Goal: Task Accomplishment & Management: Manage account settings

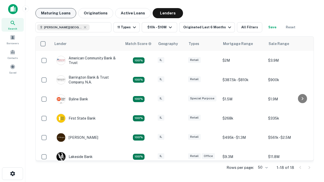
click at [56, 13] on button "Maturing Loans" at bounding box center [55, 13] width 41 height 10
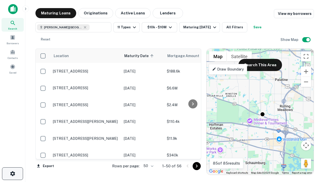
click at [12, 174] on icon "button" at bounding box center [13, 174] width 6 height 6
